Goal: Complete application form

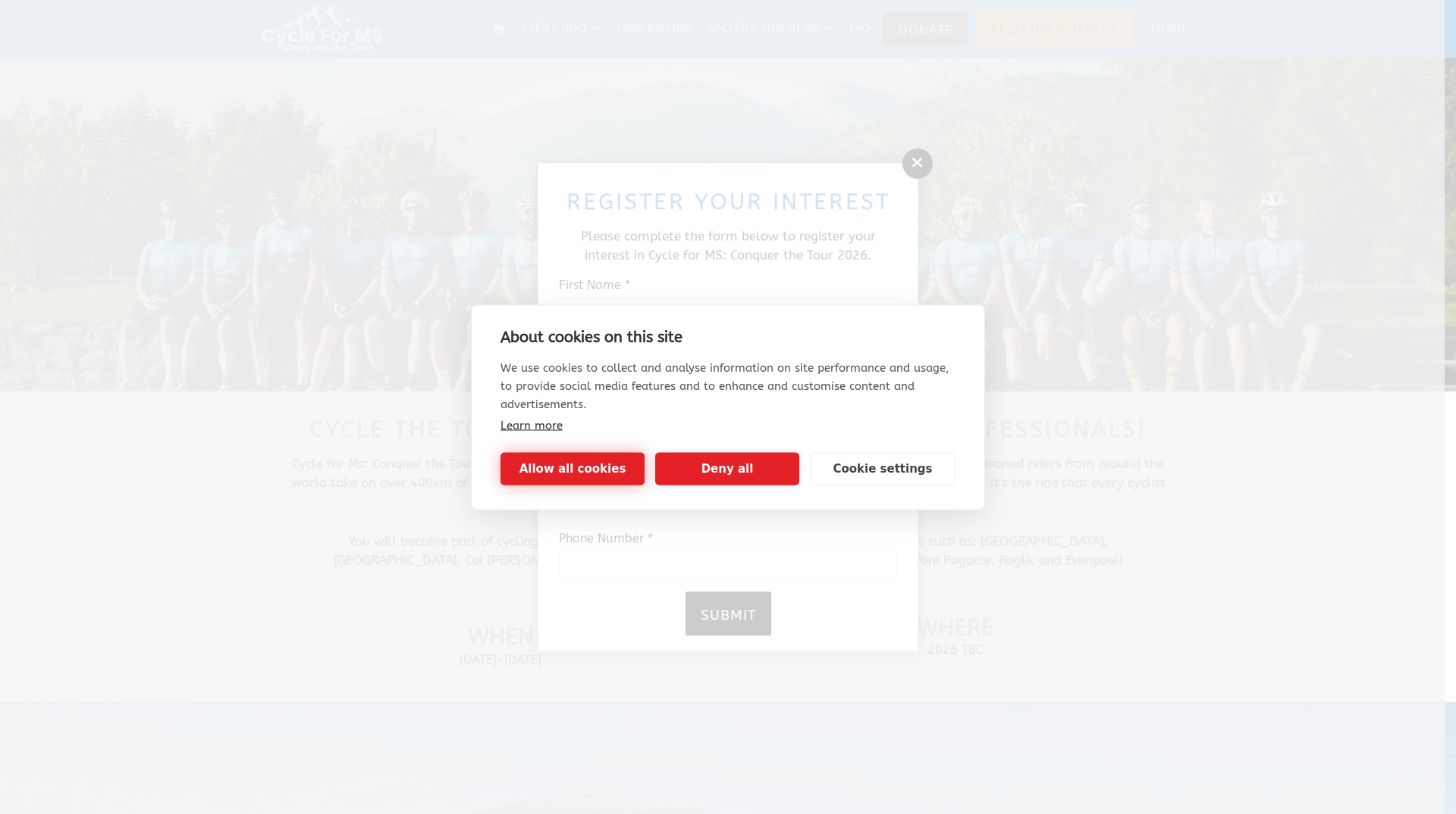
click at [601, 469] on button "Allow all cookies" at bounding box center [572, 468] width 144 height 33
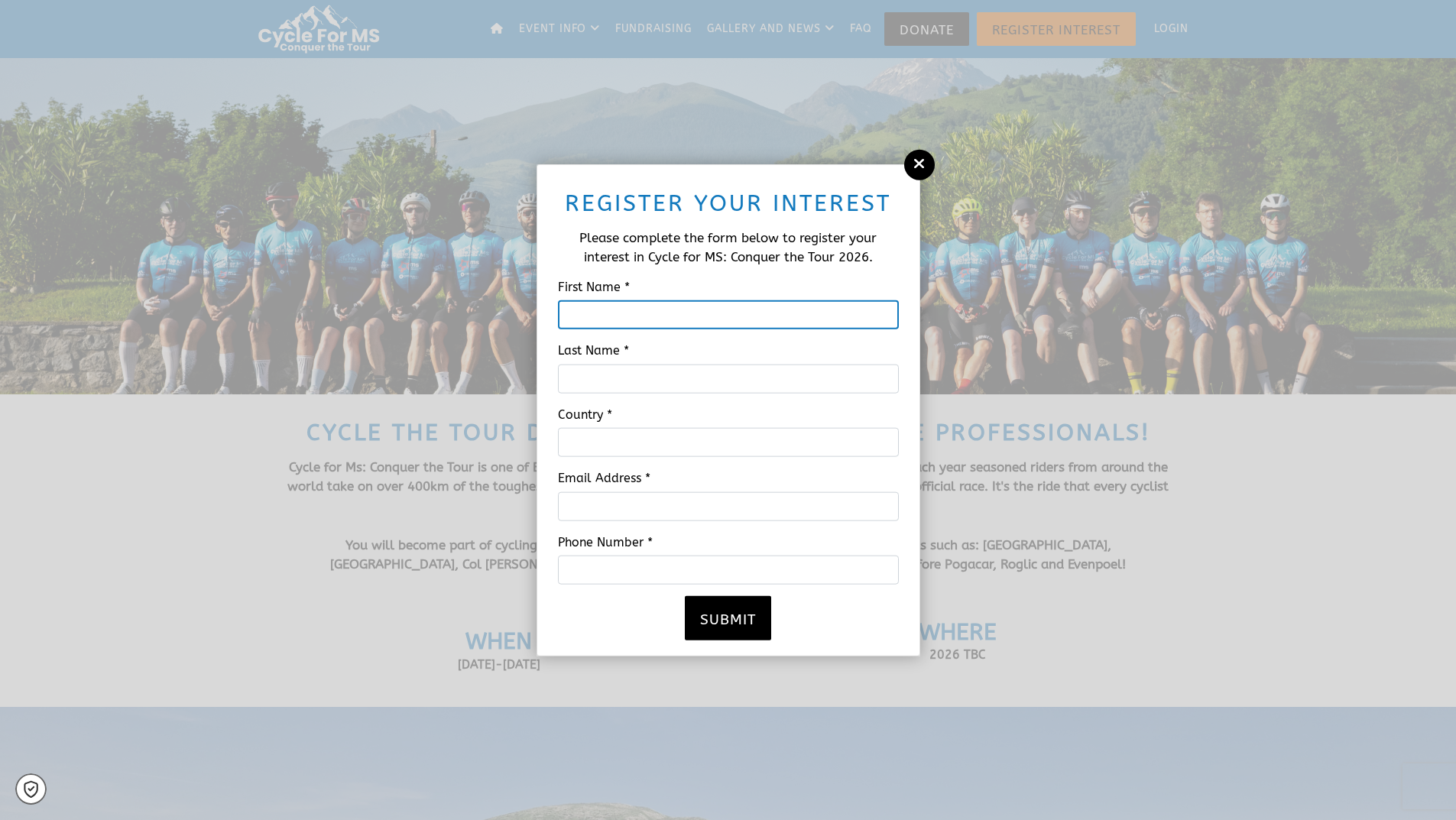
click at [651, 312] on input "First Name *" at bounding box center [728, 315] width 340 height 29
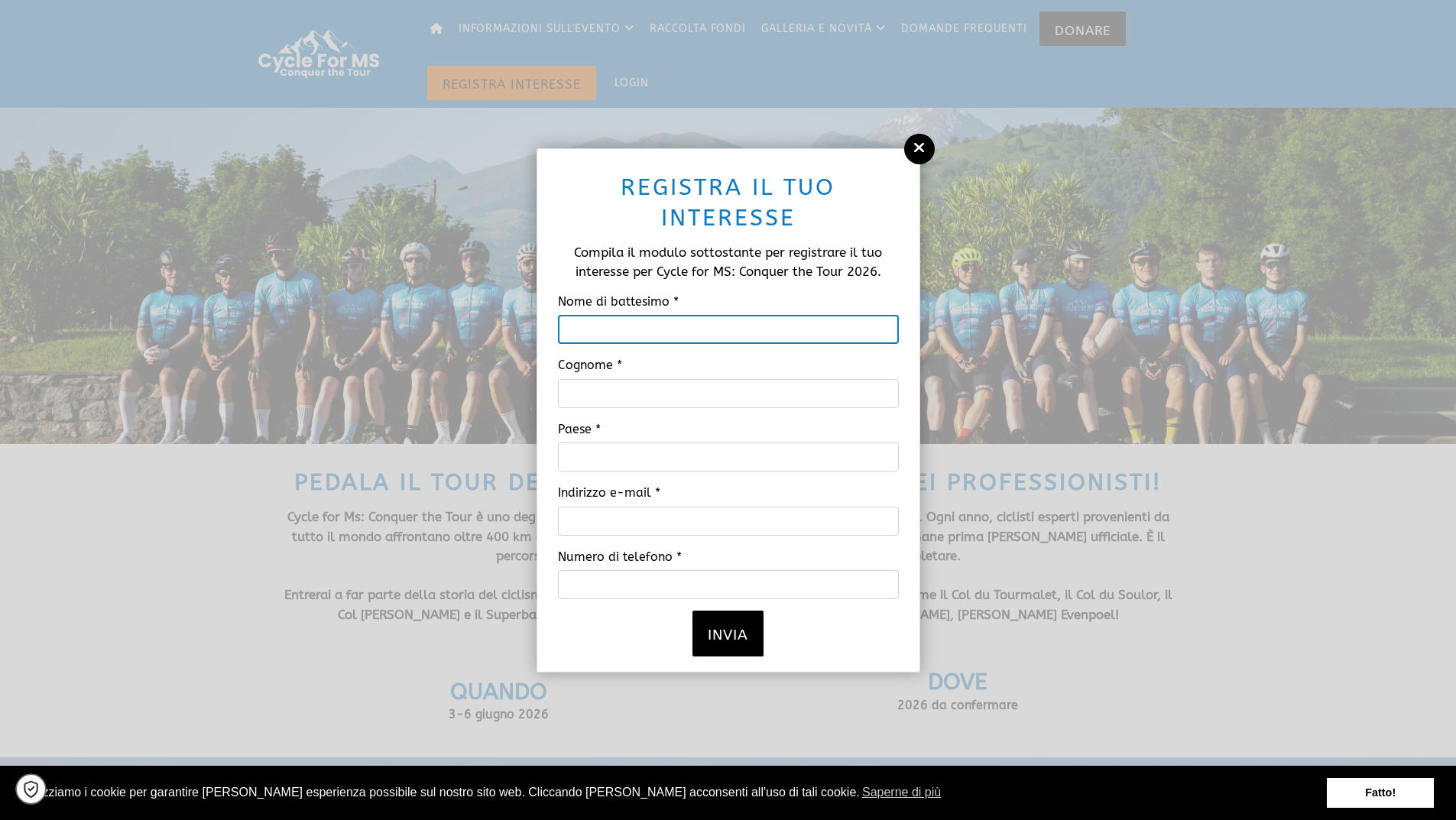
click at [605, 329] on input "Nome di battesimo *" at bounding box center [728, 329] width 340 height 29
type input "GIORGIA"
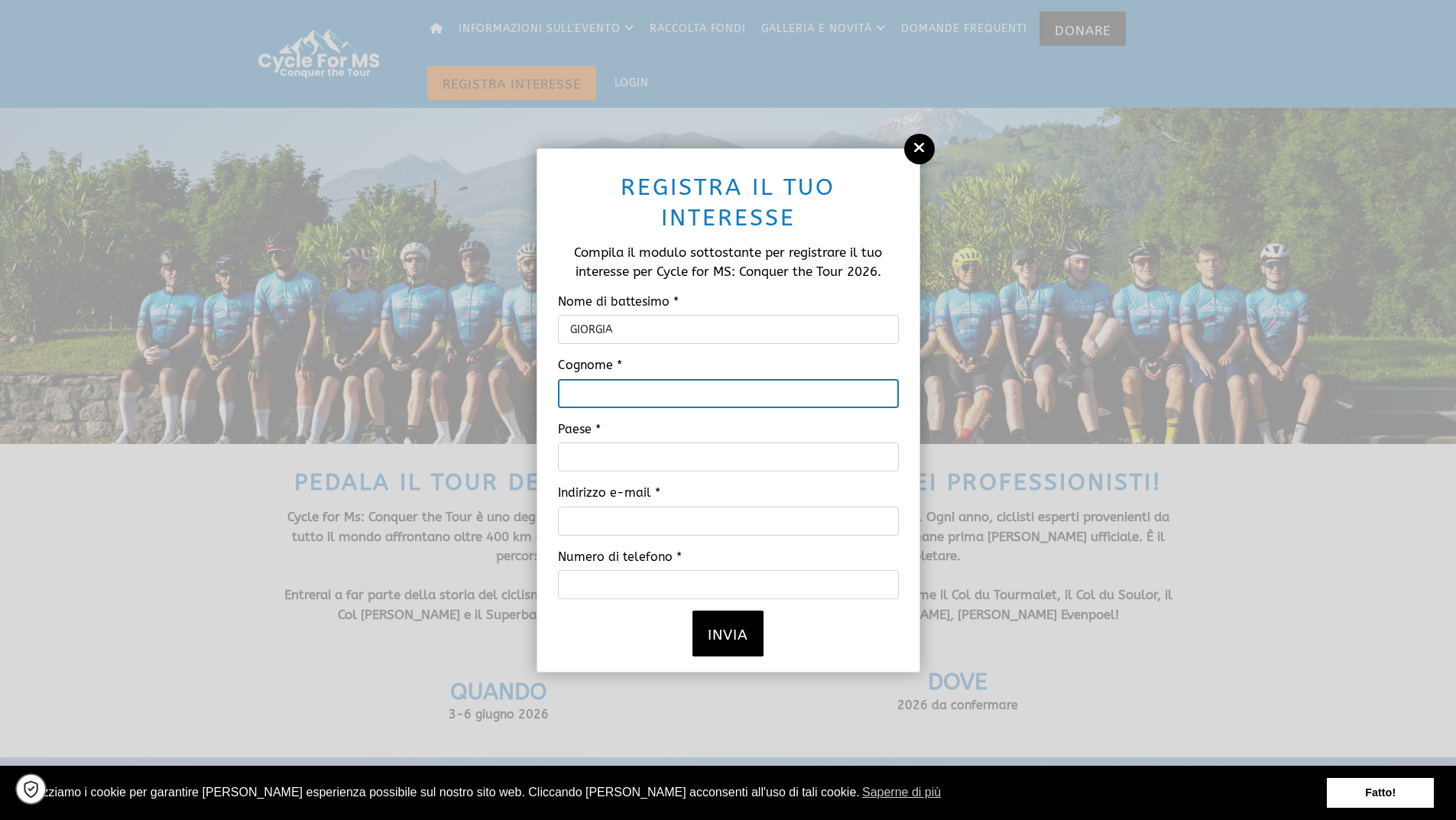
click at [633, 392] on input "Cognome *" at bounding box center [728, 393] width 340 height 29
type input "[PERSON_NAME]"
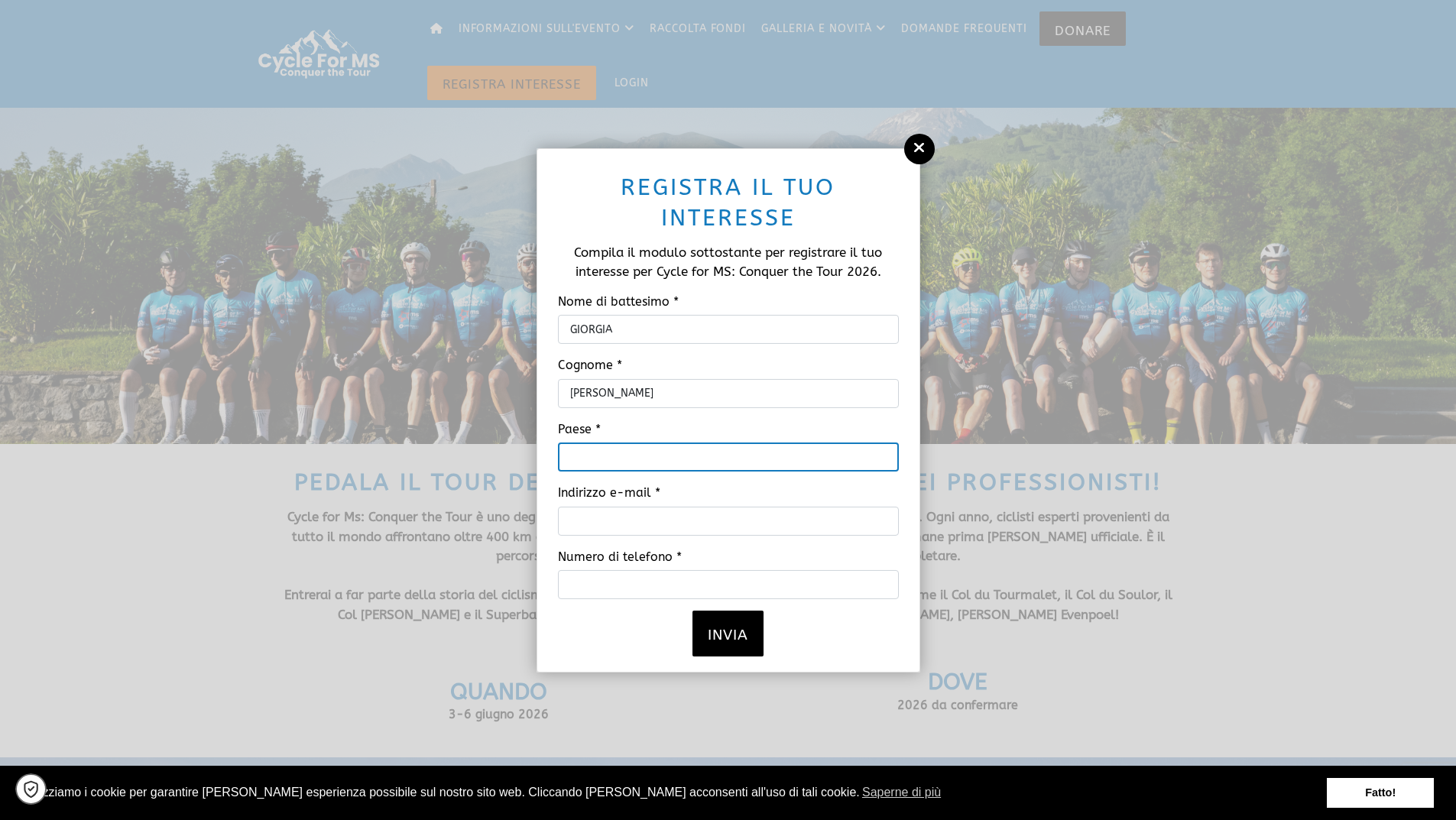
click at [748, 451] on input "Paese *" at bounding box center [728, 457] width 340 height 29
type input "[GEOGRAPHIC_DATA]"
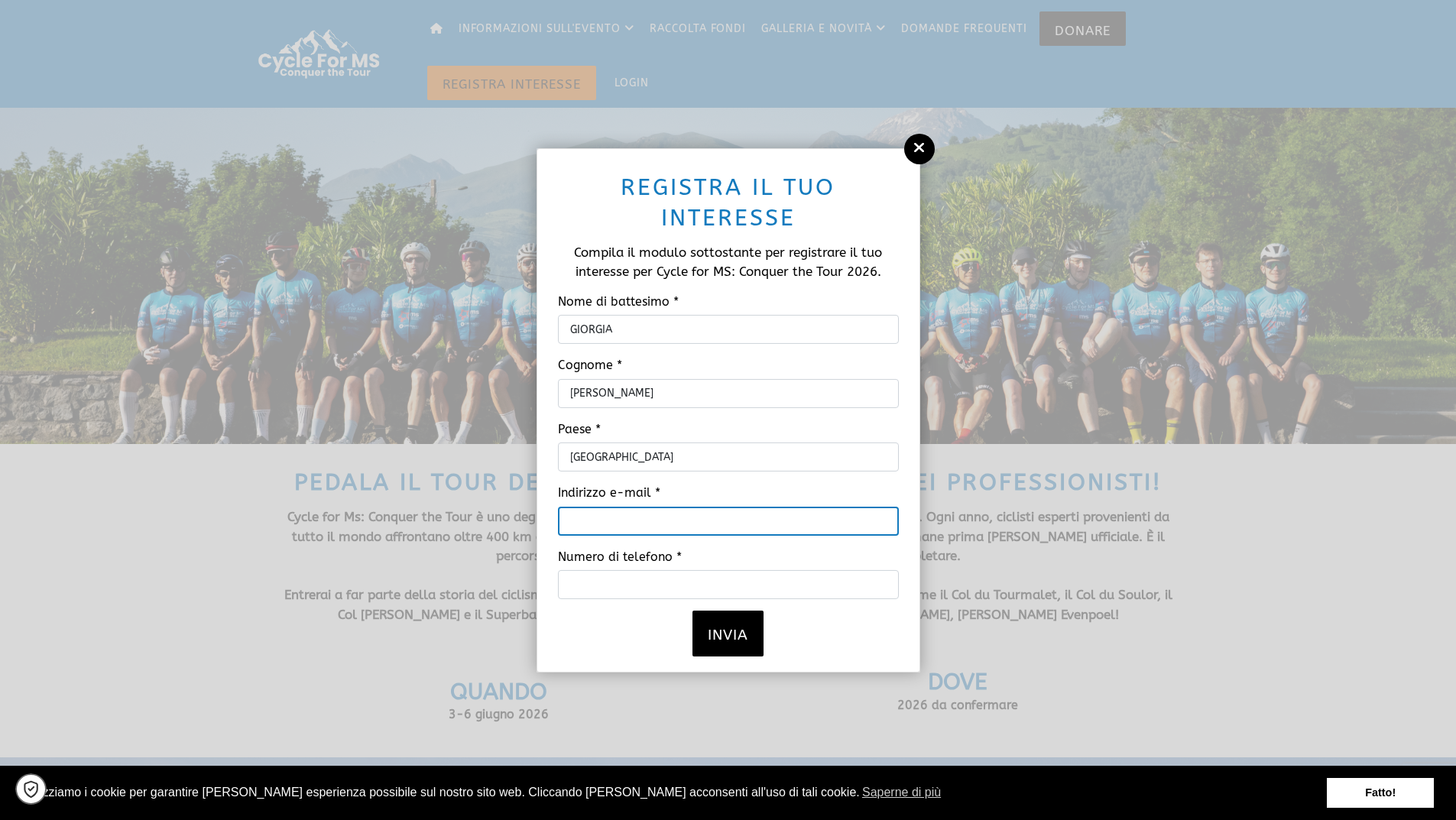
click at [834, 516] on input "Indirizzo e-mail *" at bounding box center [728, 520] width 340 height 29
type input "[EMAIL_ADDRESS][DOMAIN_NAME]"
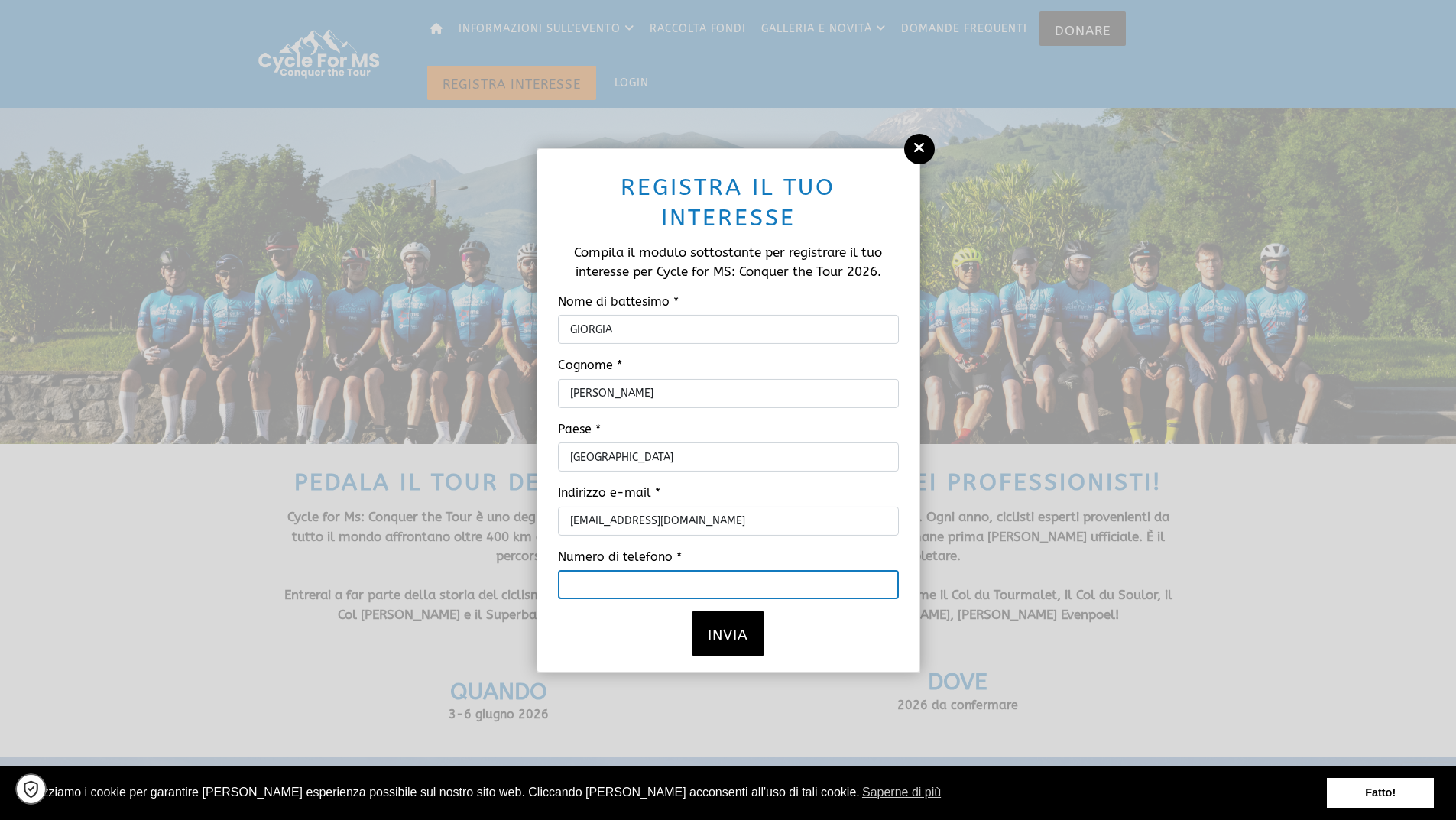
click at [767, 587] on input "Numero di telefono *" at bounding box center [728, 584] width 340 height 29
type input "[PHONE_NUMBER]"
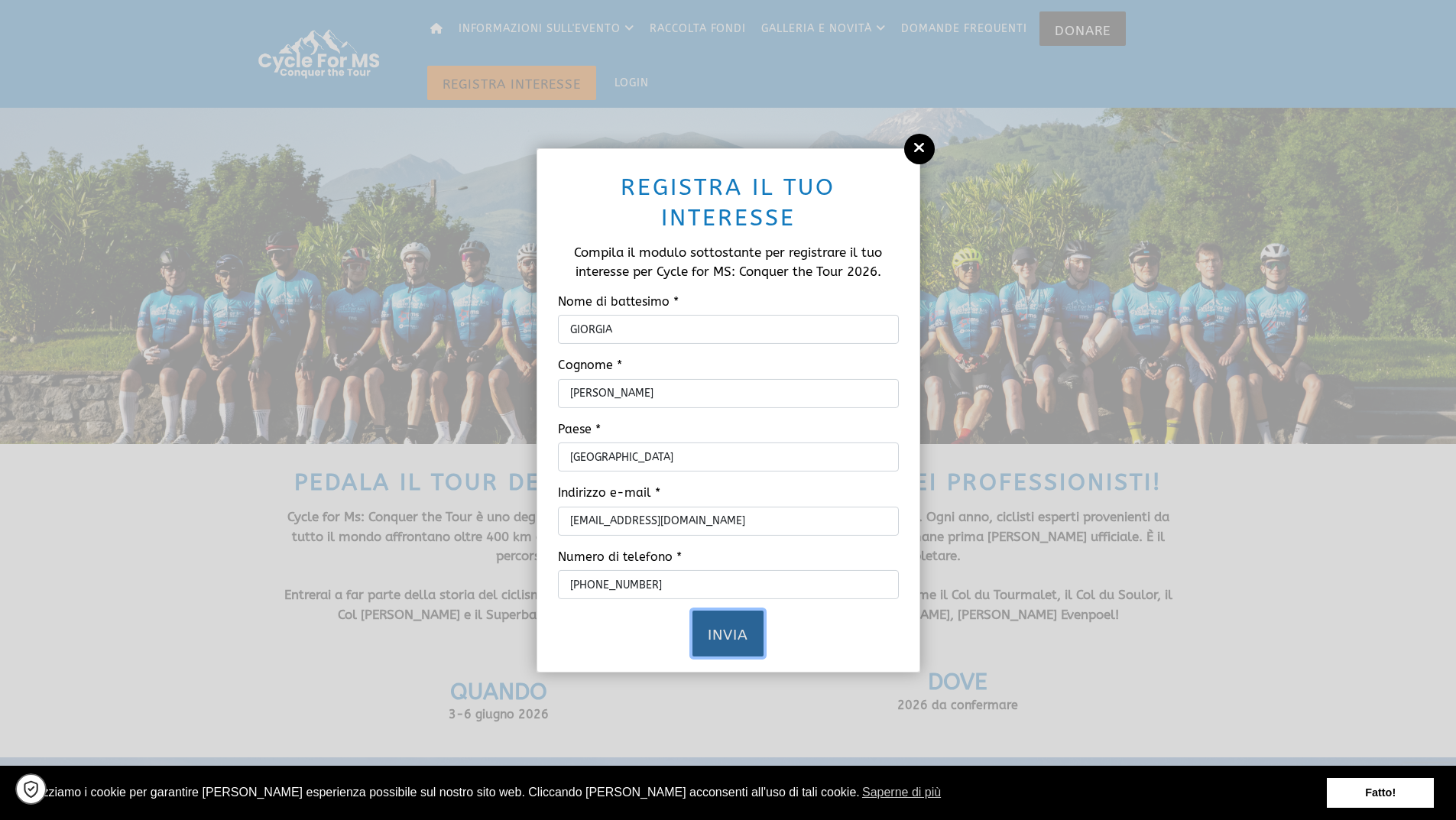
click at [739, 626] on font "Invia" at bounding box center [728, 635] width 41 height 17
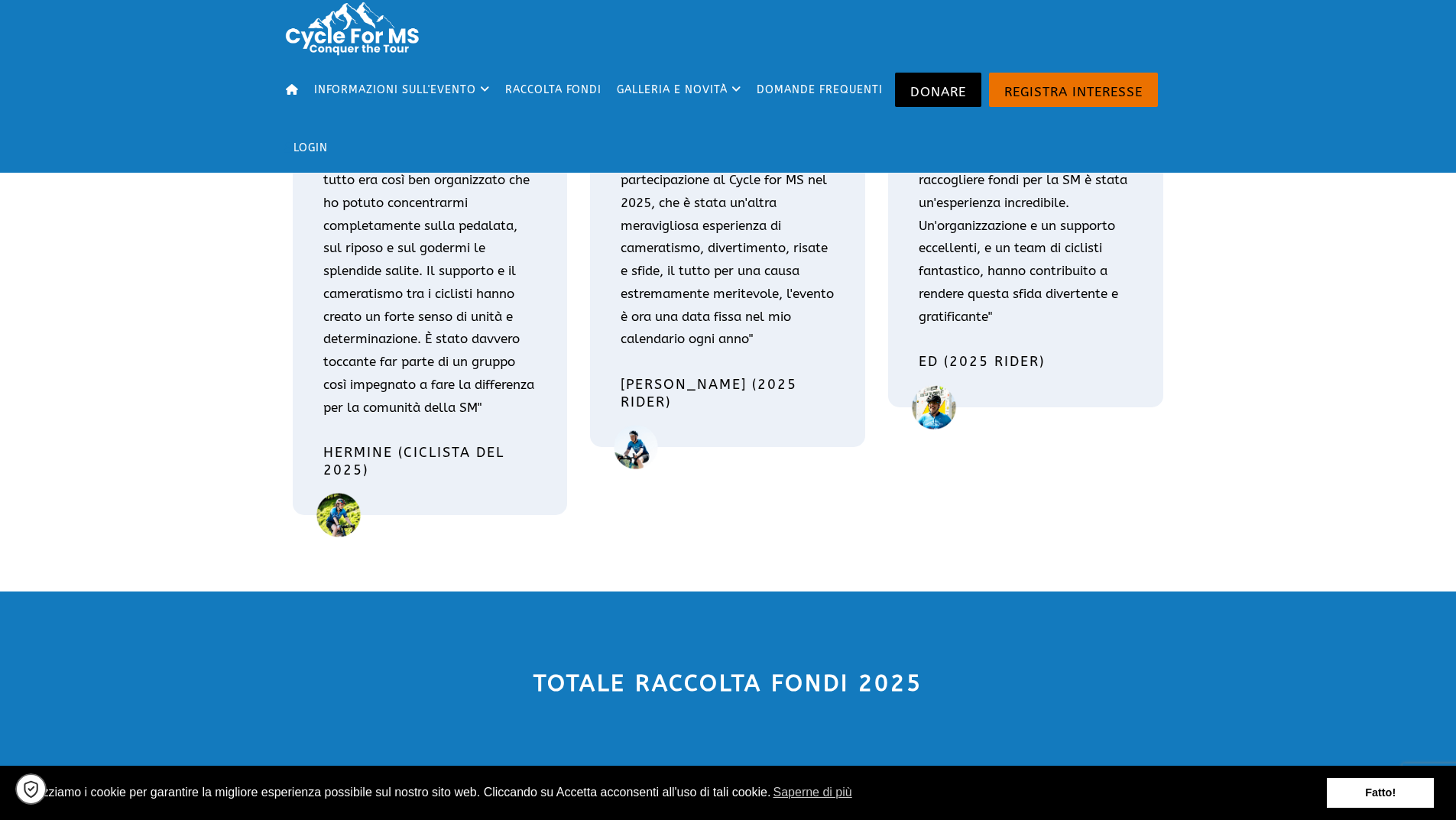
scroll to position [2521, 0]
